Goal: Find specific page/section: Find specific page/section

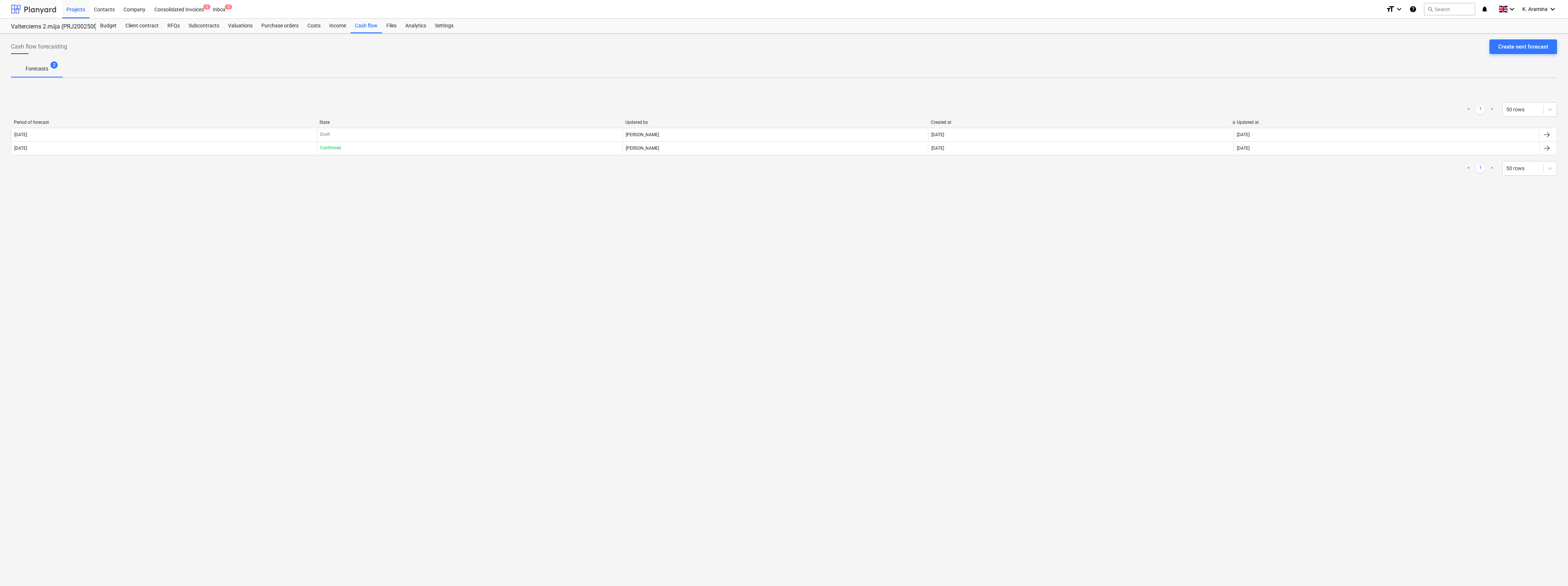
click at [40, 11] on div at bounding box center [33, 9] width 45 height 19
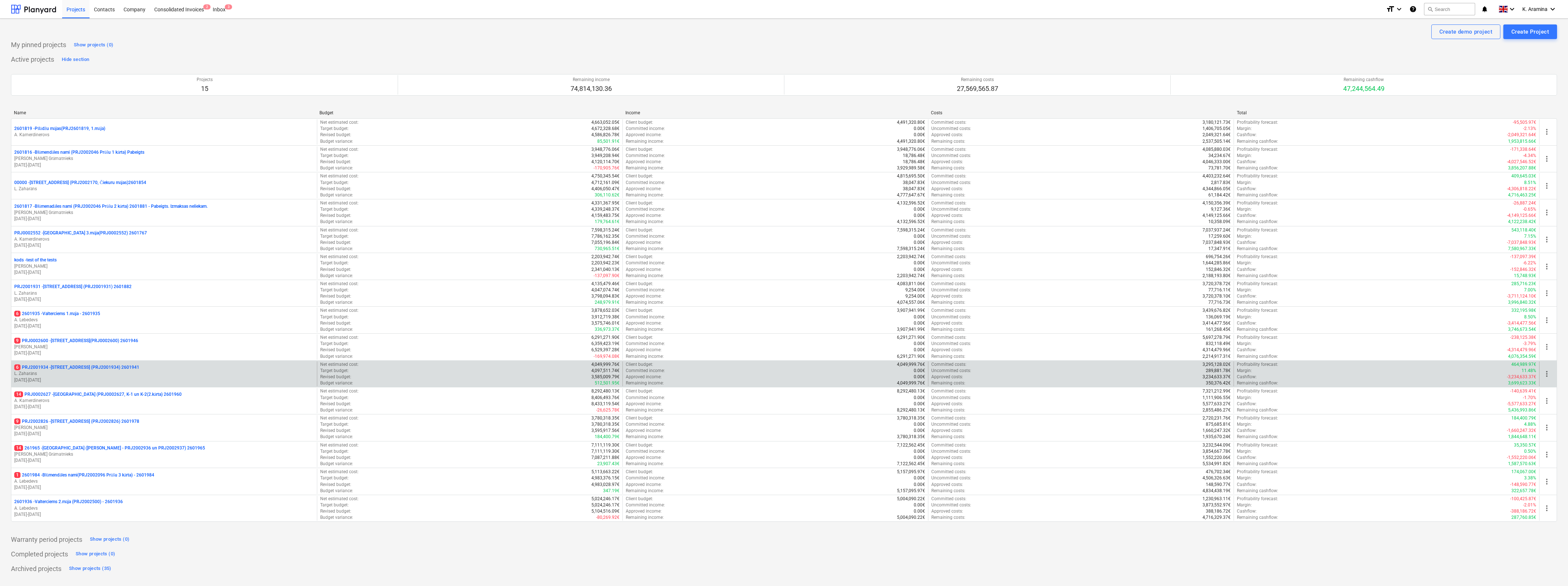
click at [105, 372] on p "L. Zaharāns" at bounding box center [164, 373] width 300 height 6
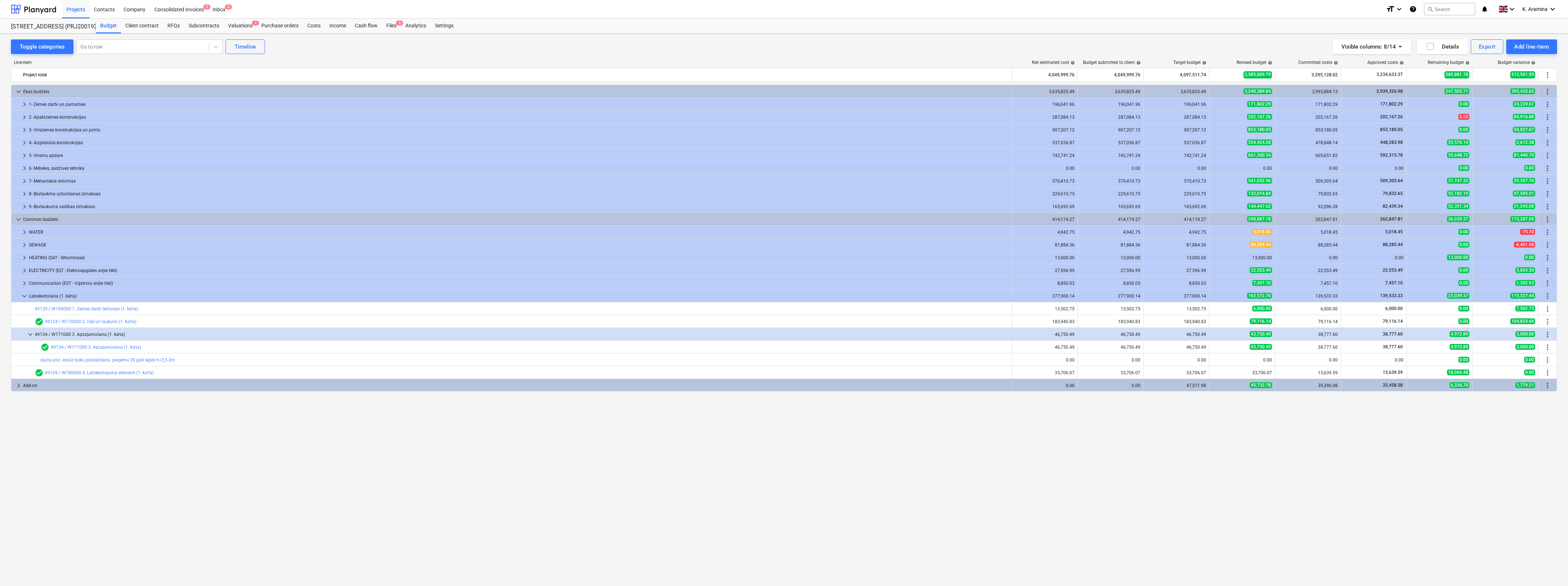
drag, startPoint x: 1374, startPoint y: 465, endPoint x: 1368, endPoint y: 468, distance: 6.7
click at [1373, 465] on div "keyboard_arrow_down [PERSON_NAME] budžets 3,635,825.49 3,635,825.49 3,635,825.4…" at bounding box center [784, 320] width 1547 height 472
drag, startPoint x: 1358, startPoint y: 492, endPoint x: 1353, endPoint y: 504, distance: 13.0
click at [1357, 495] on div "keyboard_arrow_down [PERSON_NAME] budžets 3,635,825.49 3,635,825.49 3,635,825.4…" at bounding box center [784, 320] width 1547 height 472
click at [1215, 557] on div "Line-item Net estimated cost help Budget submitted to client help Target budget…" at bounding box center [784, 310] width 1547 height 511
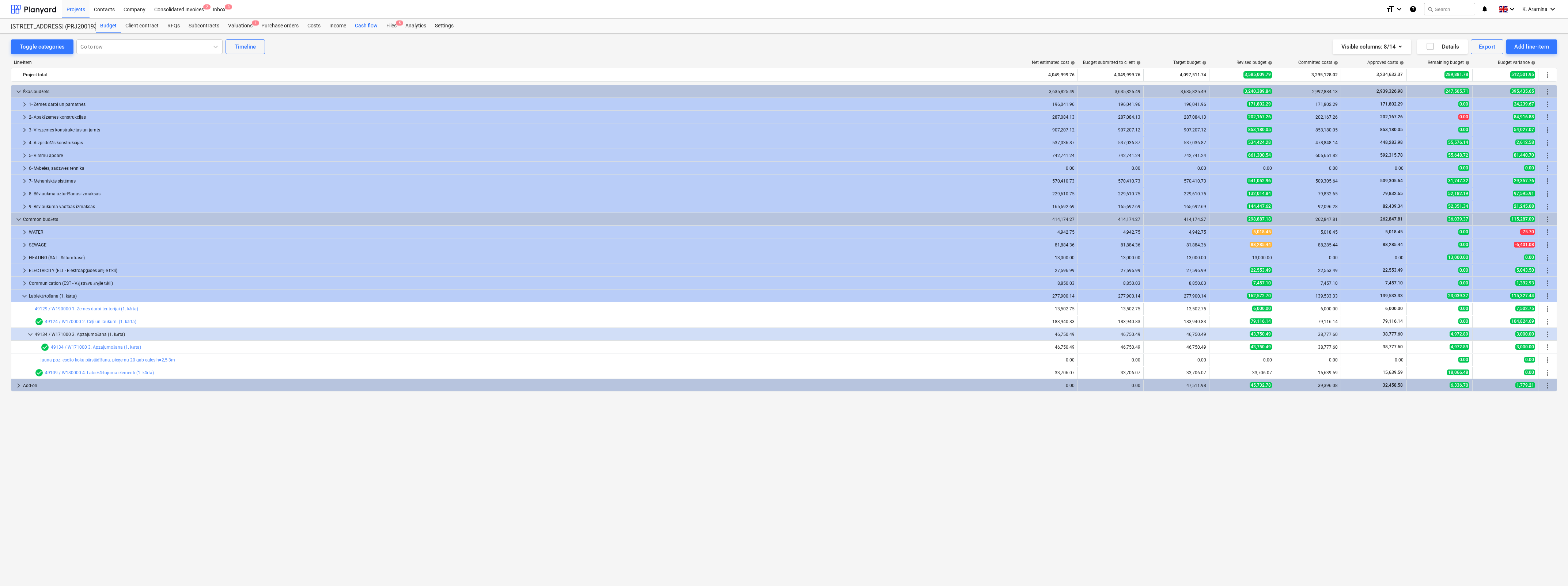
click at [368, 26] on div "Cash flow" at bounding box center [367, 26] width 32 height 14
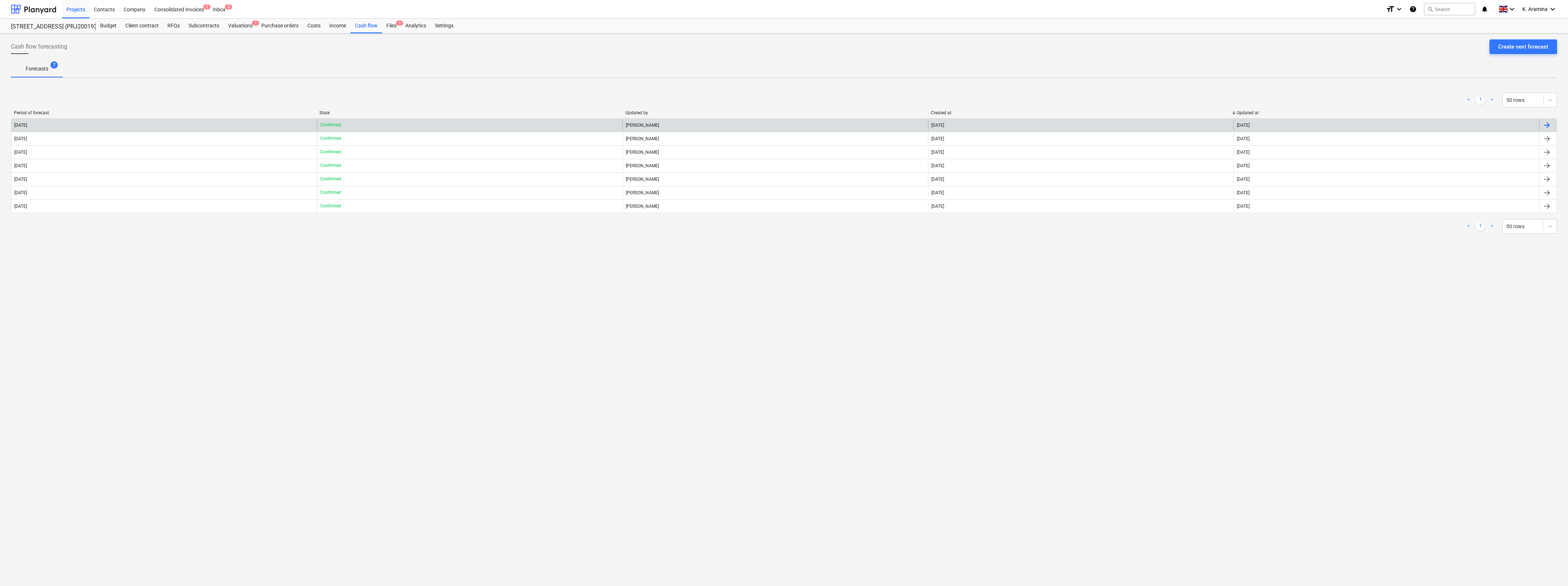
click at [47, 128] on div "[DATE]" at bounding box center [164, 125] width 306 height 11
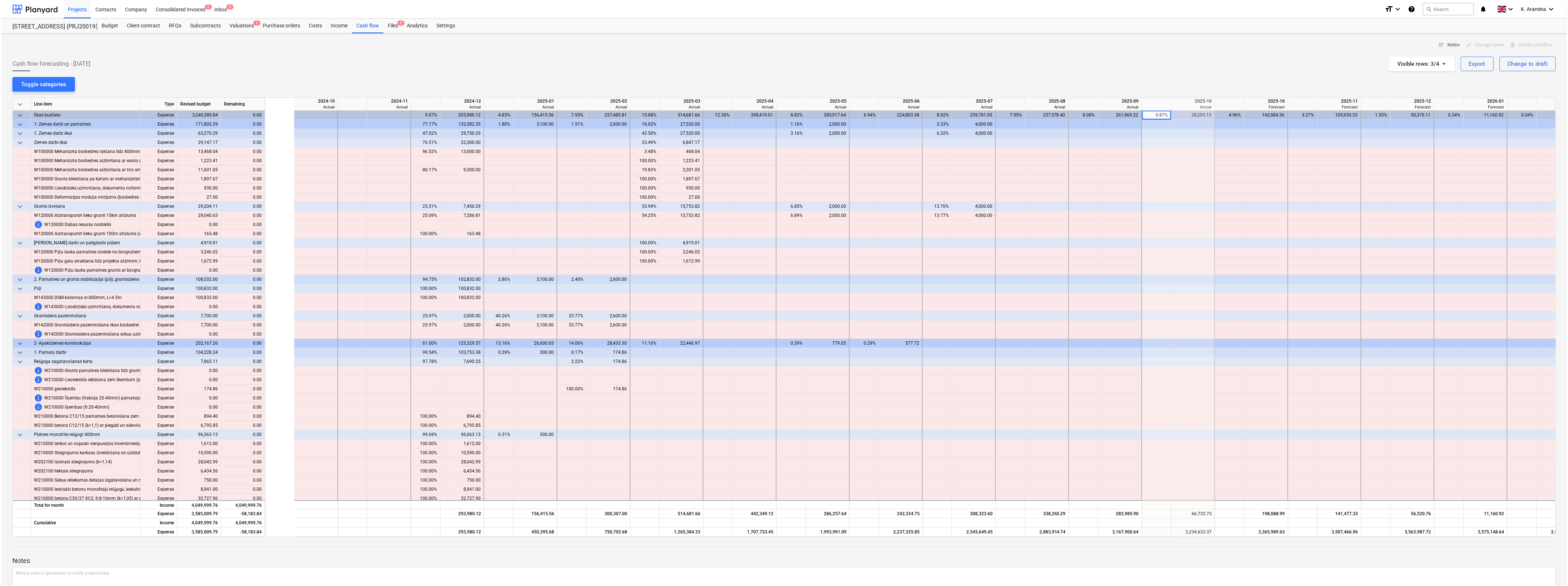
scroll to position [0, 100]
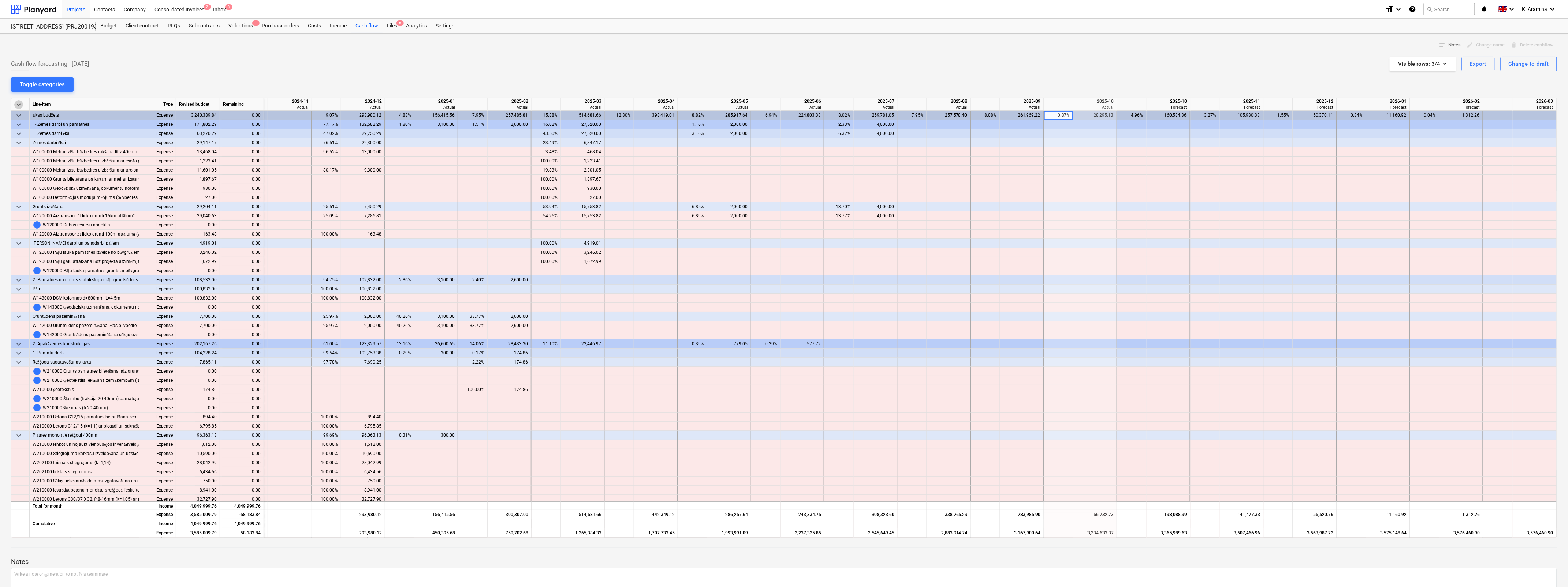
click at [16, 105] on span "keyboard_arrow_down" at bounding box center [19, 105] width 9 height 9
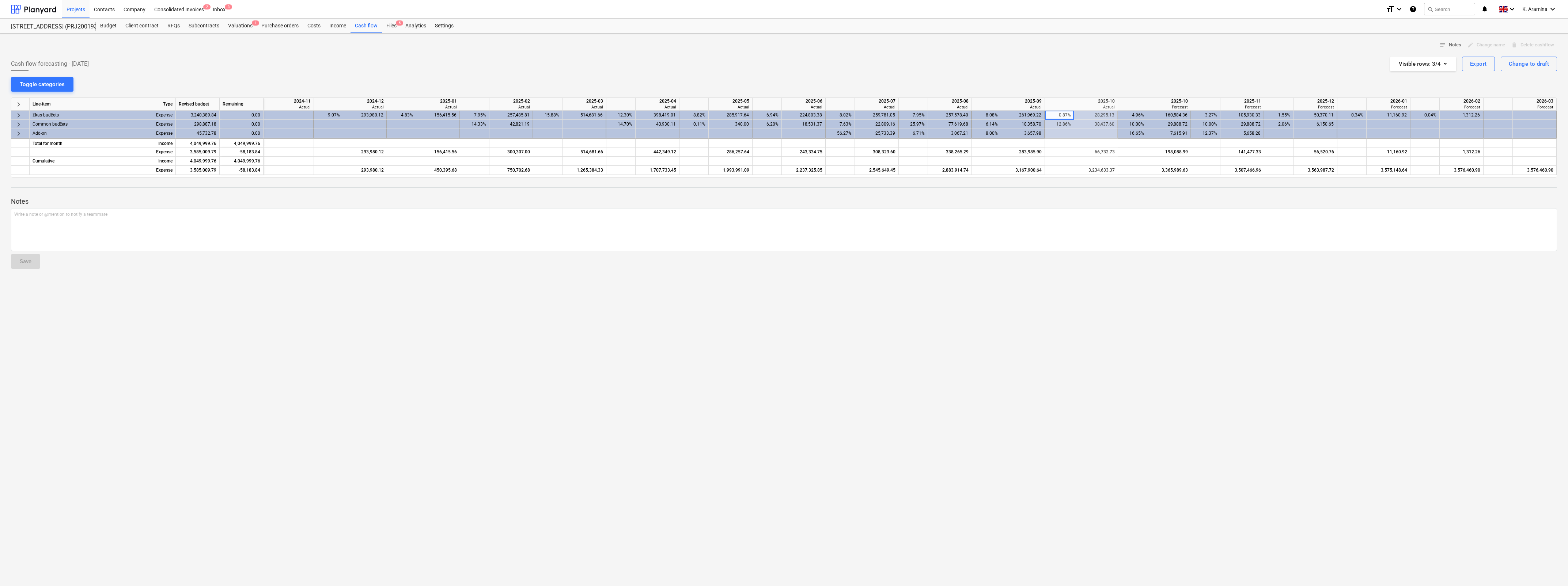
drag, startPoint x: 637, startPoint y: 180, endPoint x: 643, endPoint y: 177, distance: 6.7
click at [642, 178] on div at bounding box center [784, 181] width 1547 height 6
drag, startPoint x: 311, startPoint y: 384, endPoint x: 355, endPoint y: 399, distance: 46.5
click at [310, 384] on div "notes Notes edit Change name delete Delete cashflow Cash flow forecasting - [DA…" at bounding box center [784, 310] width 1568 height 553
